Goal: Find specific page/section: Find specific page/section

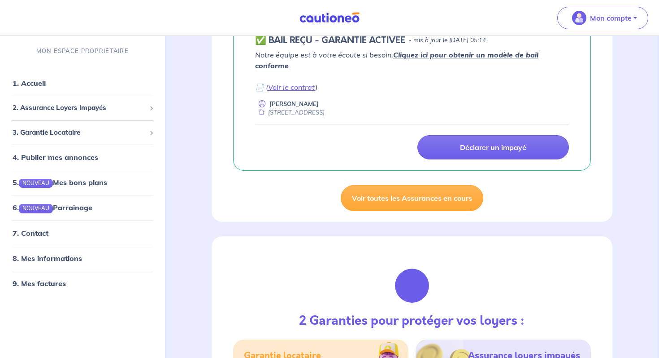
scroll to position [196, 0]
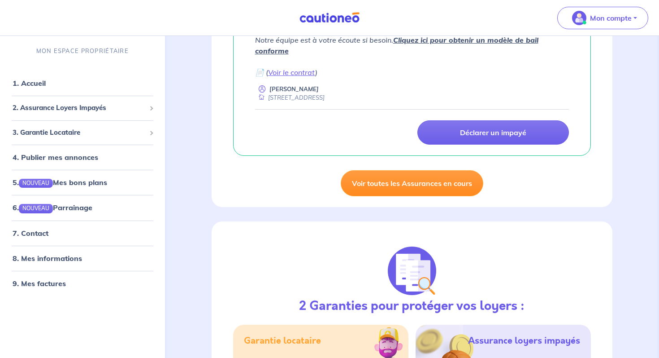
click at [367, 183] on link "Voir toutes les Assurances en cours" at bounding box center [412, 183] width 143 height 26
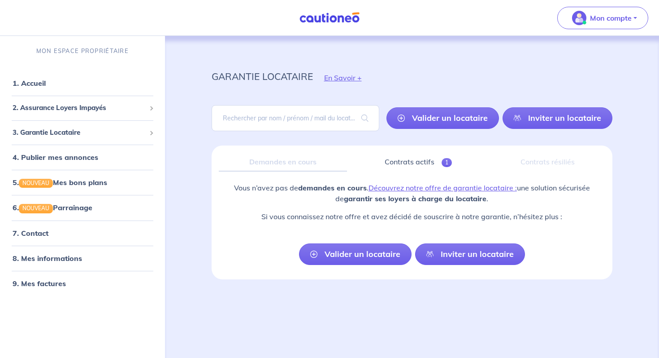
click at [325, 18] on img at bounding box center [329, 17] width 67 height 11
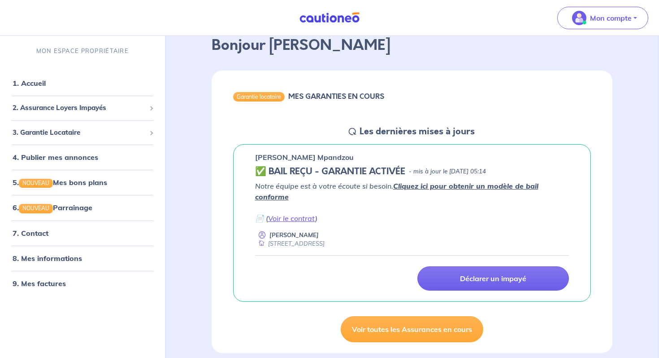
scroll to position [51, 0]
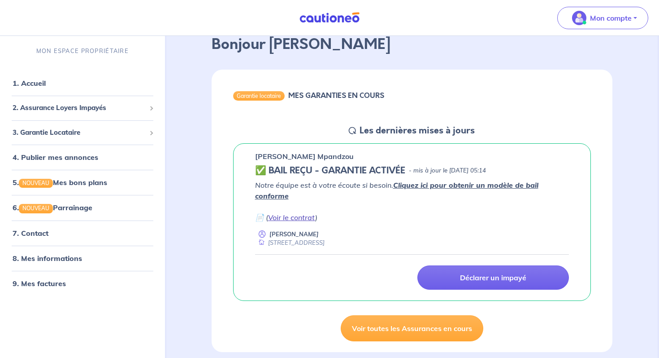
click at [295, 219] on link "Voir le contrat" at bounding box center [291, 217] width 47 height 9
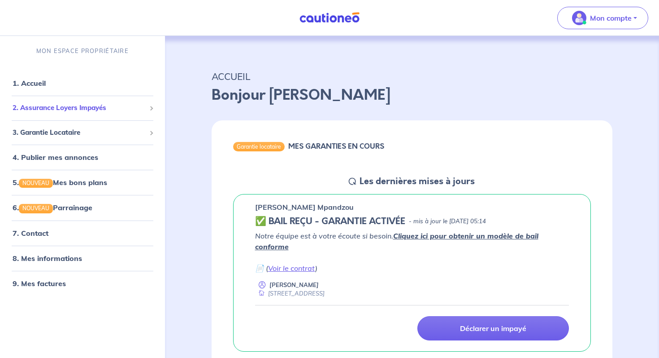
click at [68, 108] on span "2. Assurance Loyers Impayés" at bounding box center [79, 108] width 133 height 10
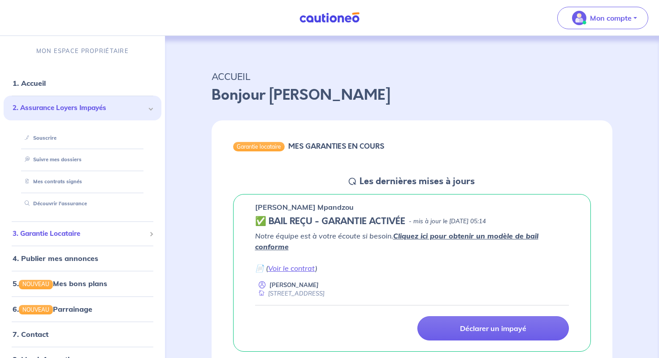
scroll to position [30, 0]
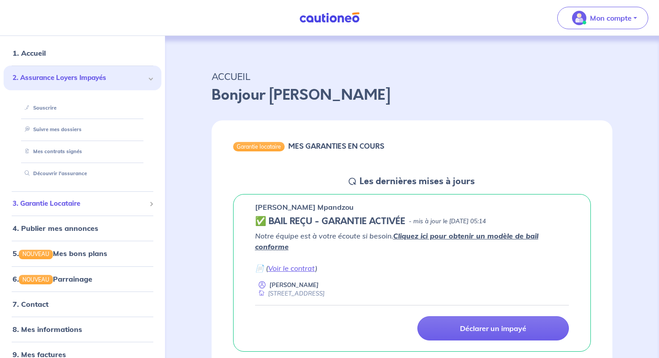
click at [60, 205] on span "3. Garantie Locataire" at bounding box center [79, 203] width 133 height 10
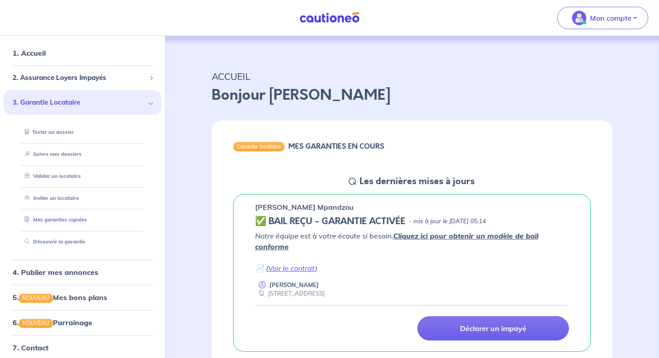
scroll to position [39, 0]
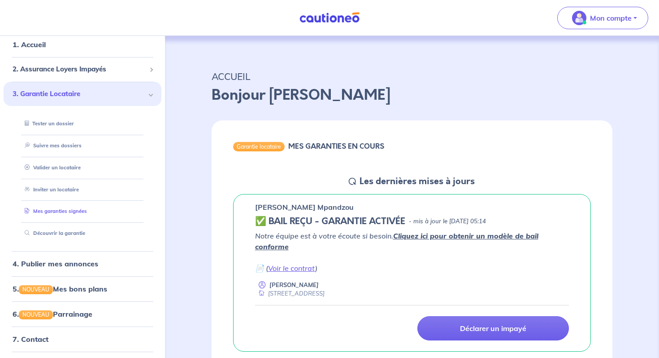
click at [51, 209] on link "Mes garanties signées" at bounding box center [54, 211] width 66 height 6
